Goal: Complete application form: Complete application form

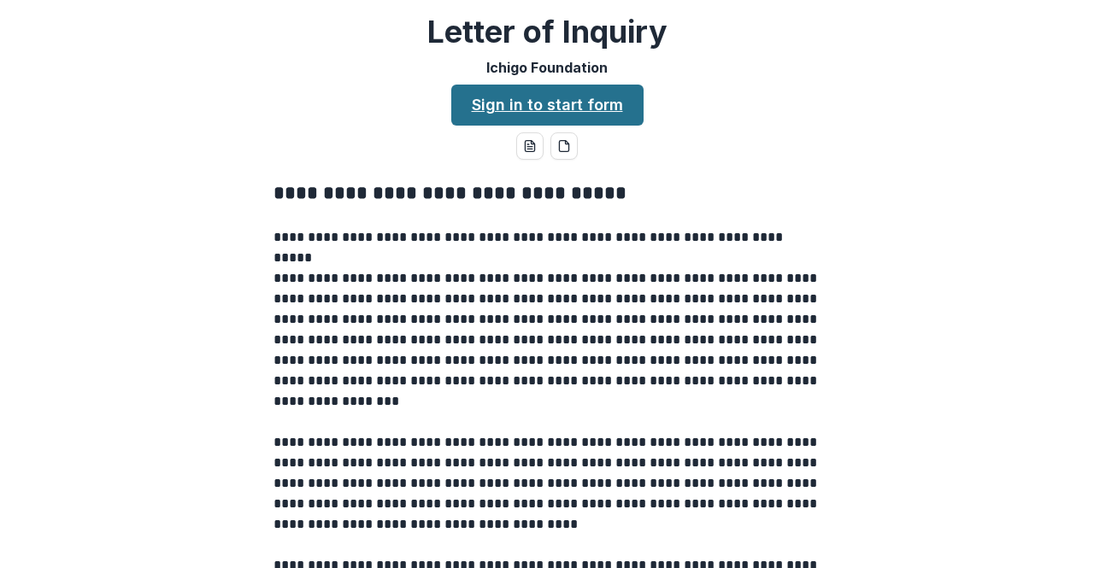
click at [511, 120] on link "Sign in to start form" at bounding box center [547, 105] width 192 height 41
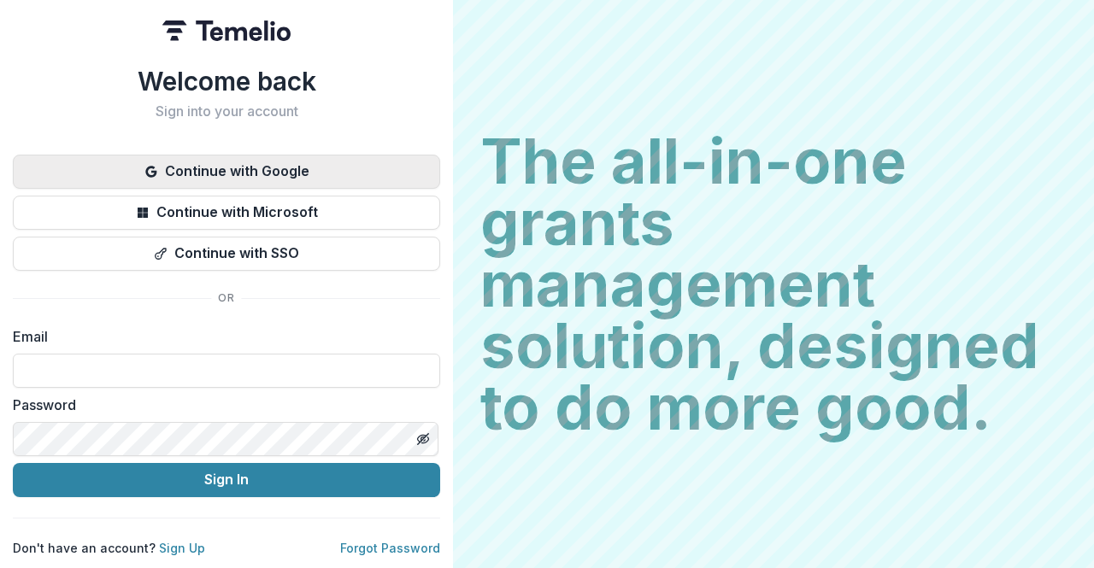
click at [267, 173] on button "Continue with Google" at bounding box center [226, 172] width 427 height 34
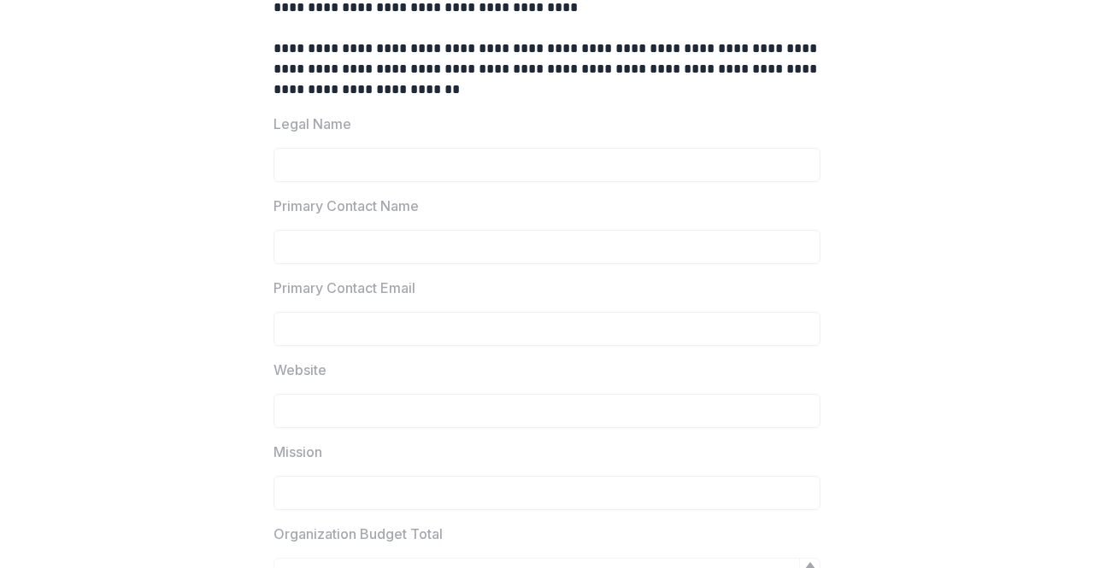
scroll to position [672, 0]
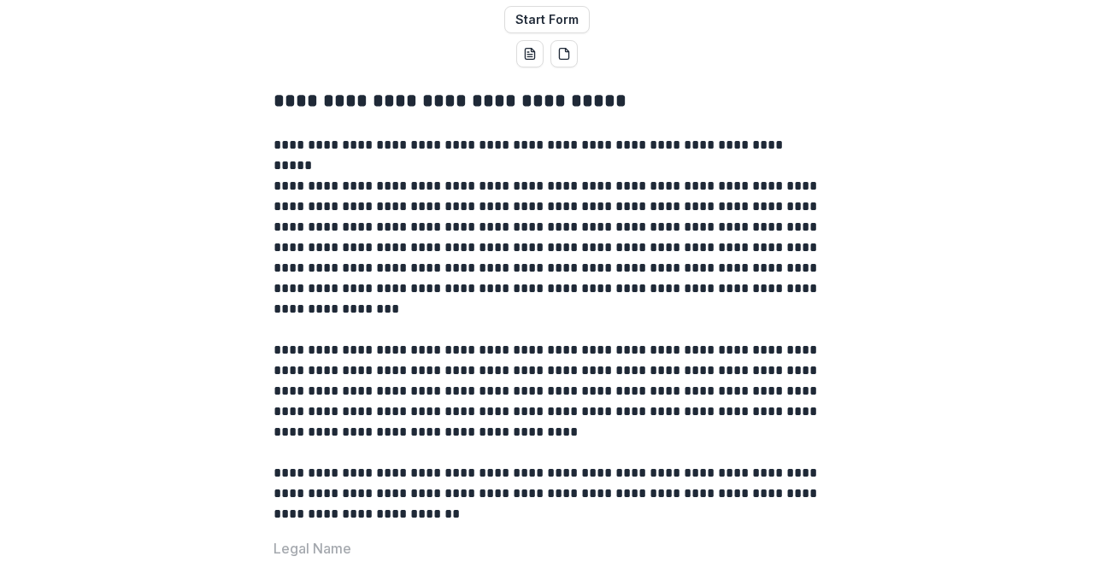
scroll to position [0, 0]
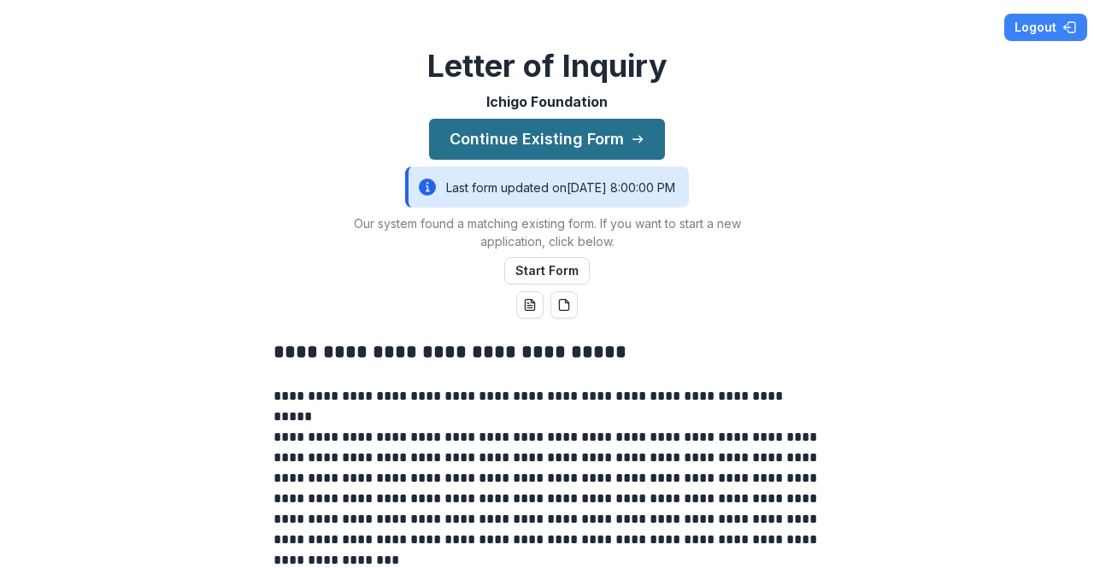
click at [596, 144] on button "Continue Existing Form" at bounding box center [547, 139] width 236 height 41
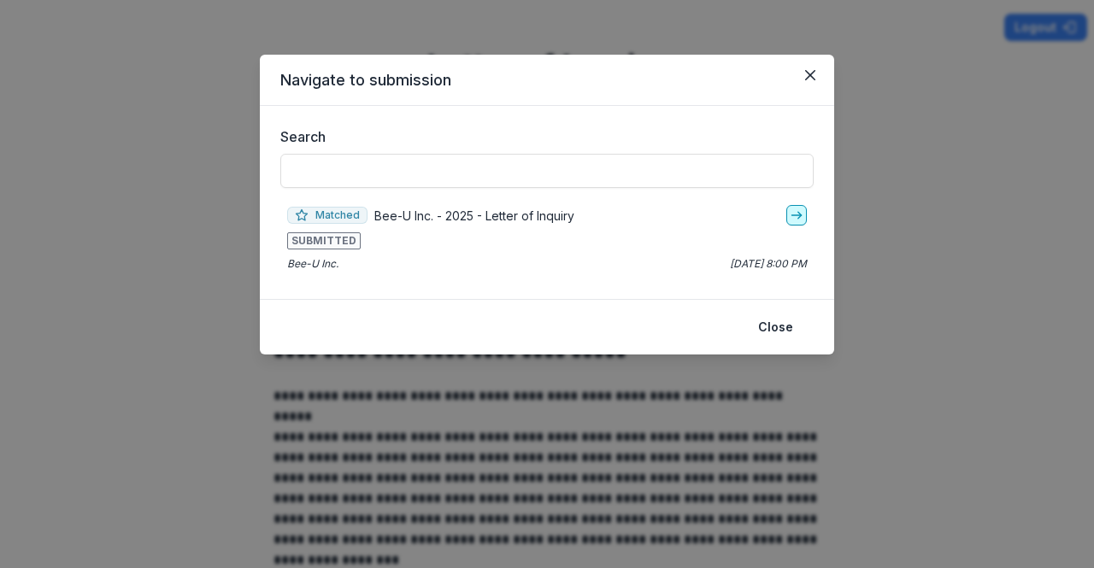
click at [795, 215] on line "go-to" at bounding box center [795, 215] width 9 height 0
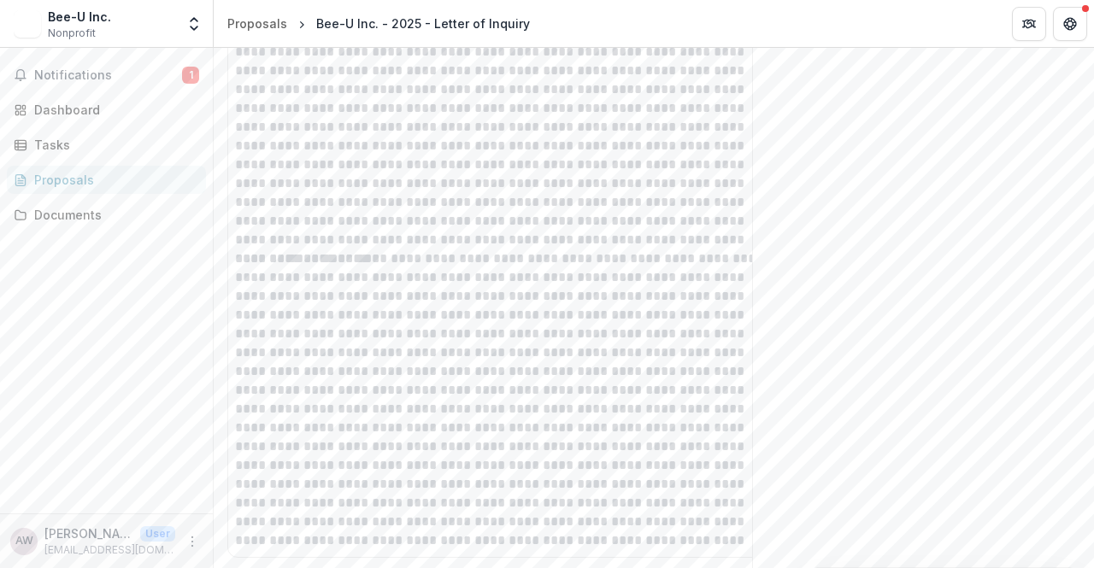
scroll to position [2760, 0]
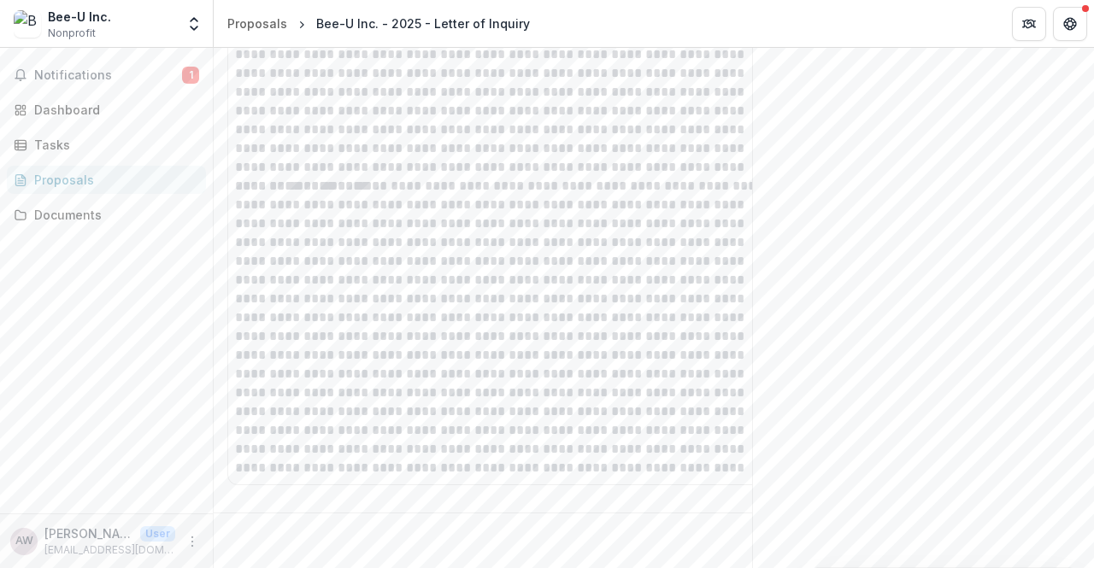
click at [92, 95] on div "Notifications 1 Dashboard Tasks Proposals Documents" at bounding box center [106, 281] width 213 height 466
click at [106, 68] on span "Notifications" at bounding box center [108, 75] width 148 height 15
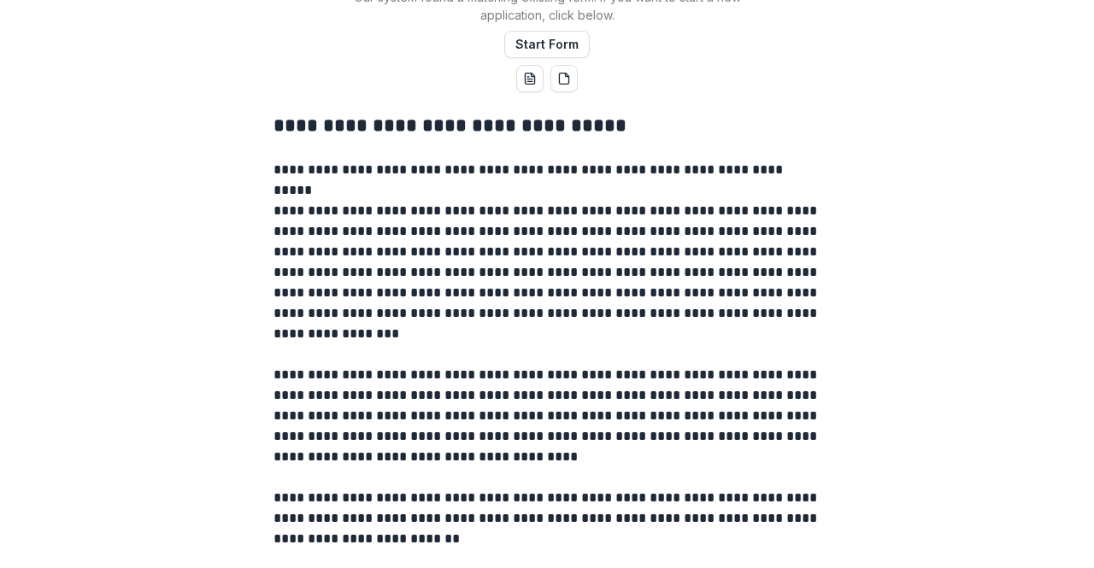
scroll to position [226, 0]
